Goal: Communication & Community: Answer question/provide support

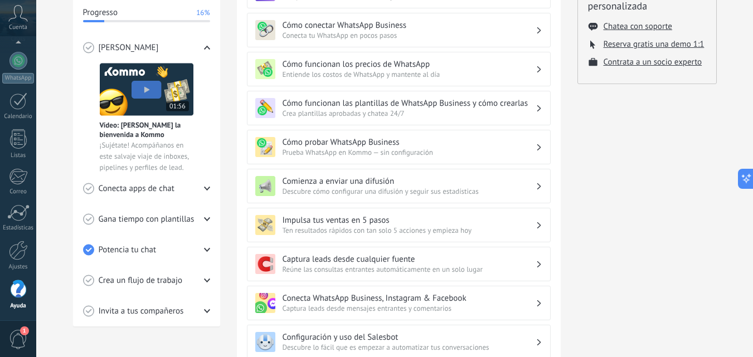
scroll to position [165, 0]
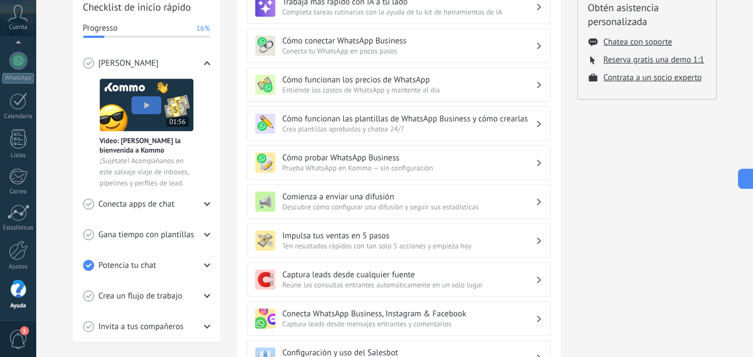
click at [684, 164] on div "💎 Prueba gratis en curso Días restantes 14 Suscríbete ahora Obtén asistencia pe…" at bounding box center [646, 198] width 139 height 620
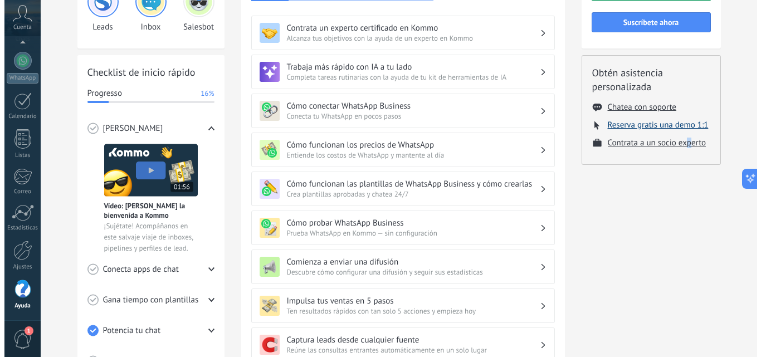
scroll to position [0, 0]
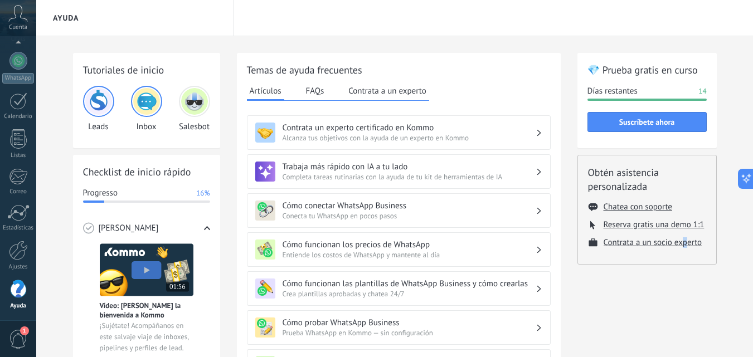
click at [98, 104] on img at bounding box center [98, 101] width 27 height 27
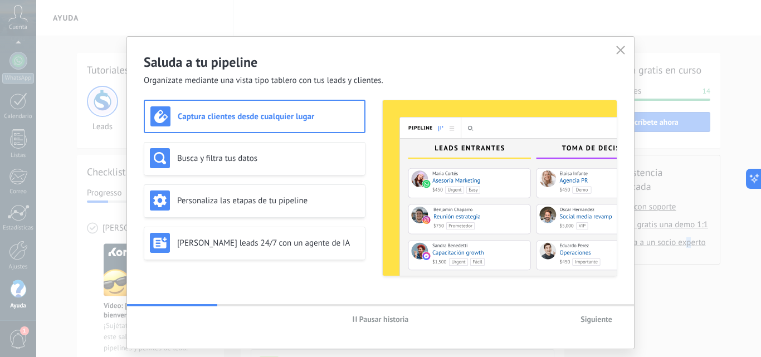
click at [371, 323] on span "Pausar historia" at bounding box center [385, 319] width 50 height 8
click at [290, 161] on h3 "Busca y filtra tus datos" at bounding box center [268, 158] width 182 height 11
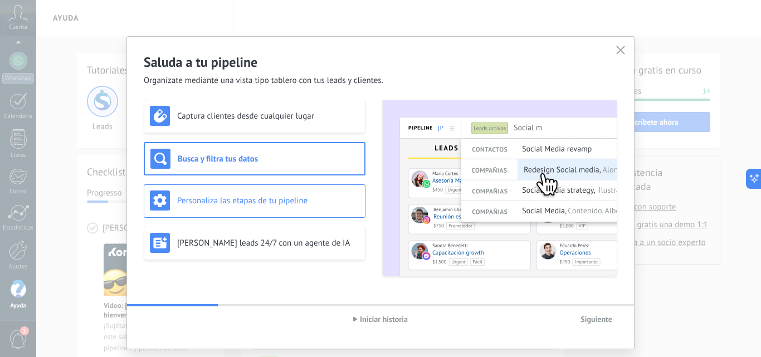
click at [339, 202] on h3 "Personaliza las etapas de tu pipeline" at bounding box center [268, 201] width 182 height 11
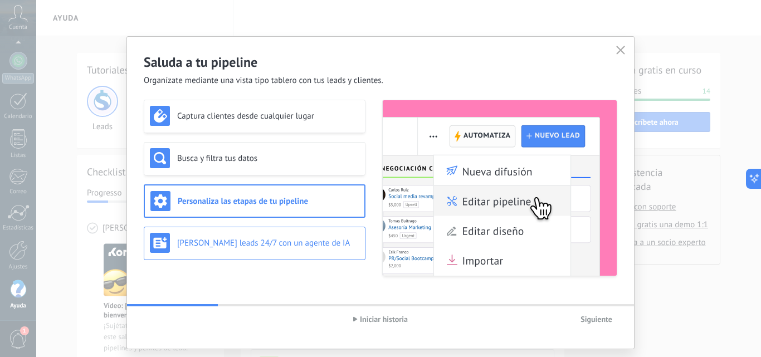
click at [343, 240] on h3 "[PERSON_NAME] leads 24/7 con un agente de IA" at bounding box center [268, 243] width 182 height 11
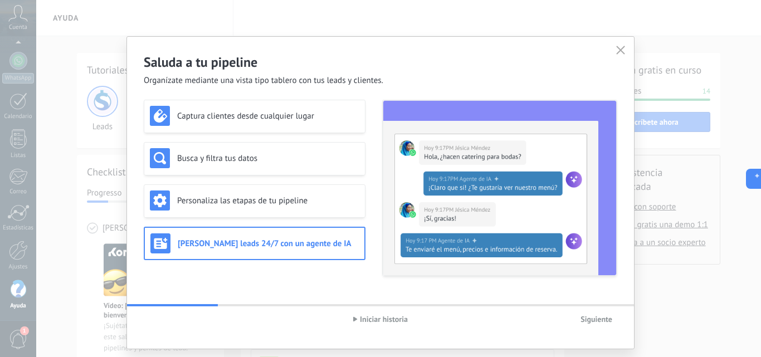
click at [599, 318] on span "Siguiente" at bounding box center [597, 319] width 32 height 8
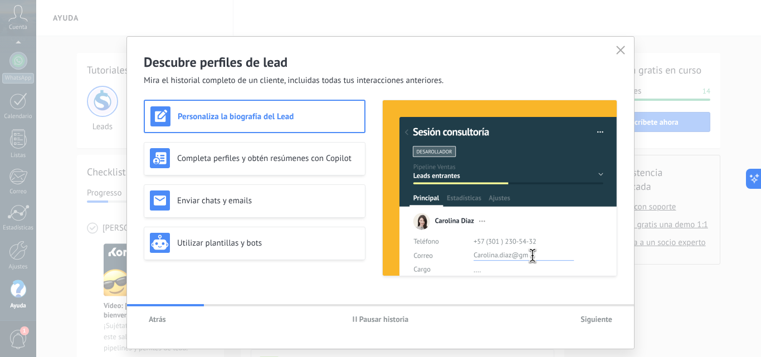
click at [386, 320] on span "Pausar historia" at bounding box center [385, 319] width 50 height 8
click at [296, 171] on div "Completa perfiles y obtén resúmenes con Copilot" at bounding box center [255, 158] width 222 height 33
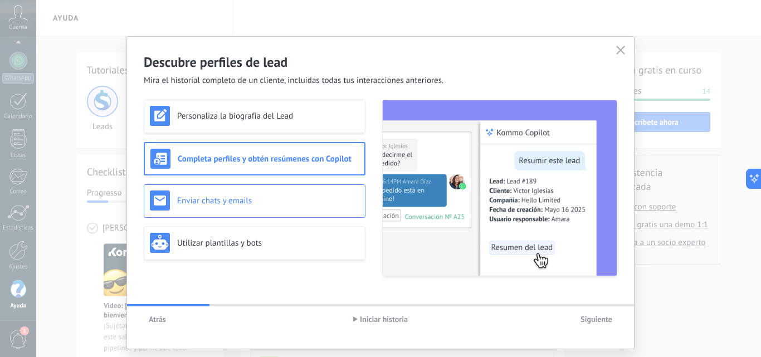
click at [310, 206] on div "Enviar chats y emails" at bounding box center [255, 201] width 210 height 20
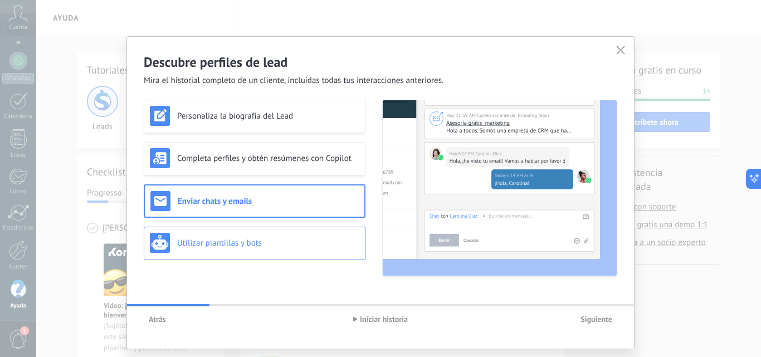
click at [312, 247] on h3 "Utilizar plantillas y bots" at bounding box center [268, 243] width 182 height 11
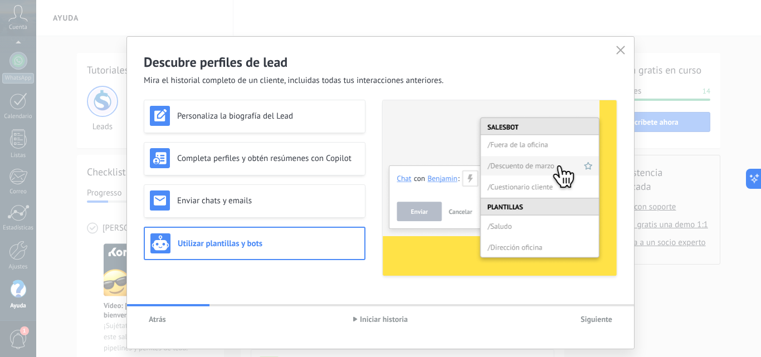
click at [589, 320] on span "Siguiente" at bounding box center [597, 319] width 32 height 8
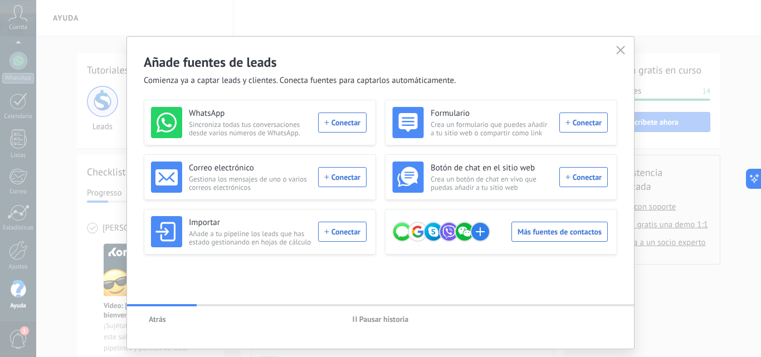
click at [392, 320] on span "Pausar historia" at bounding box center [385, 319] width 50 height 8
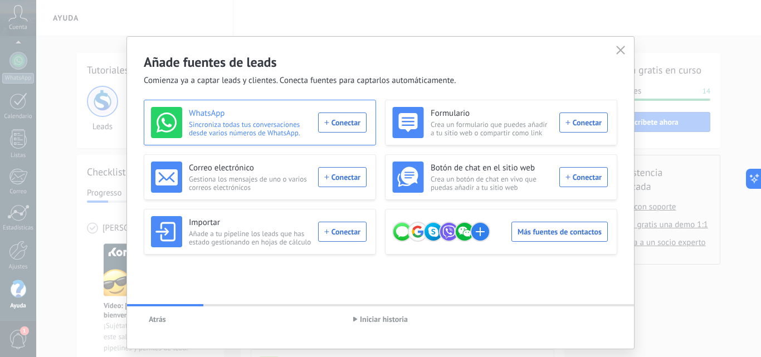
click at [339, 123] on div "WhatsApp Sincroniza todas tus conversaciones desde varios números de WhatsApp. …" at bounding box center [259, 122] width 216 height 31
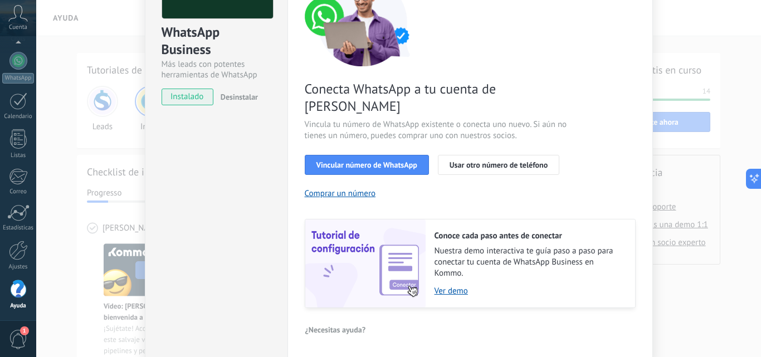
scroll to position [138, 0]
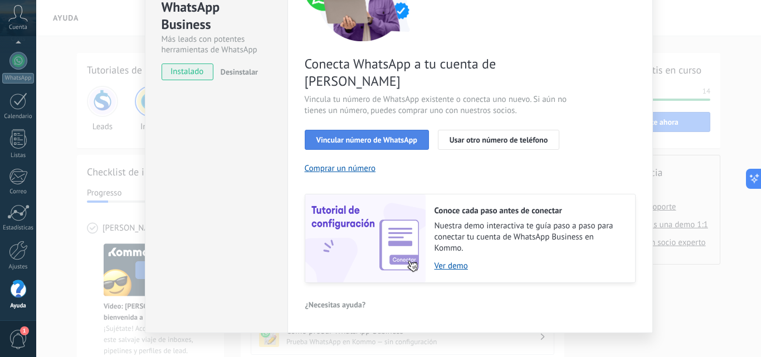
click at [362, 136] on span "Vincular número de WhatsApp" at bounding box center [367, 140] width 101 height 8
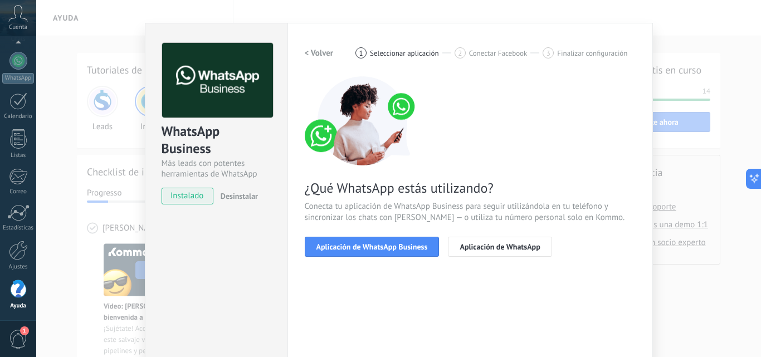
scroll to position [0, 0]
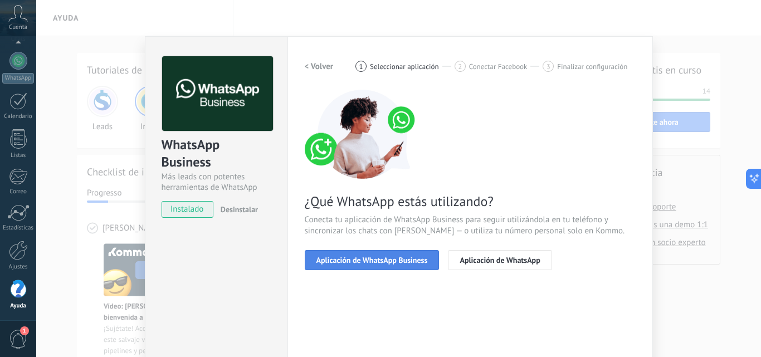
click at [392, 260] on span "Aplicación de WhatsApp Business" at bounding box center [372, 260] width 111 height 8
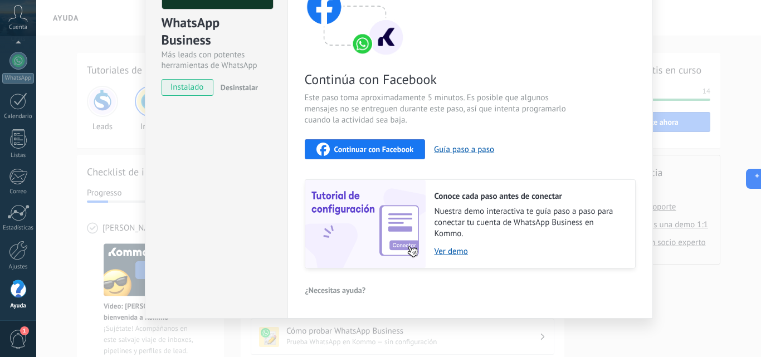
scroll to position [125, 0]
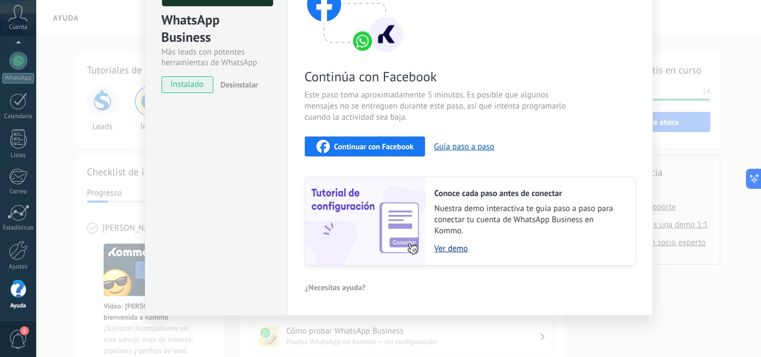
click at [453, 251] on link "Ver demo" at bounding box center [530, 249] width 190 height 11
type textarea "*******"
